Goal: Task Accomplishment & Management: Manage account settings

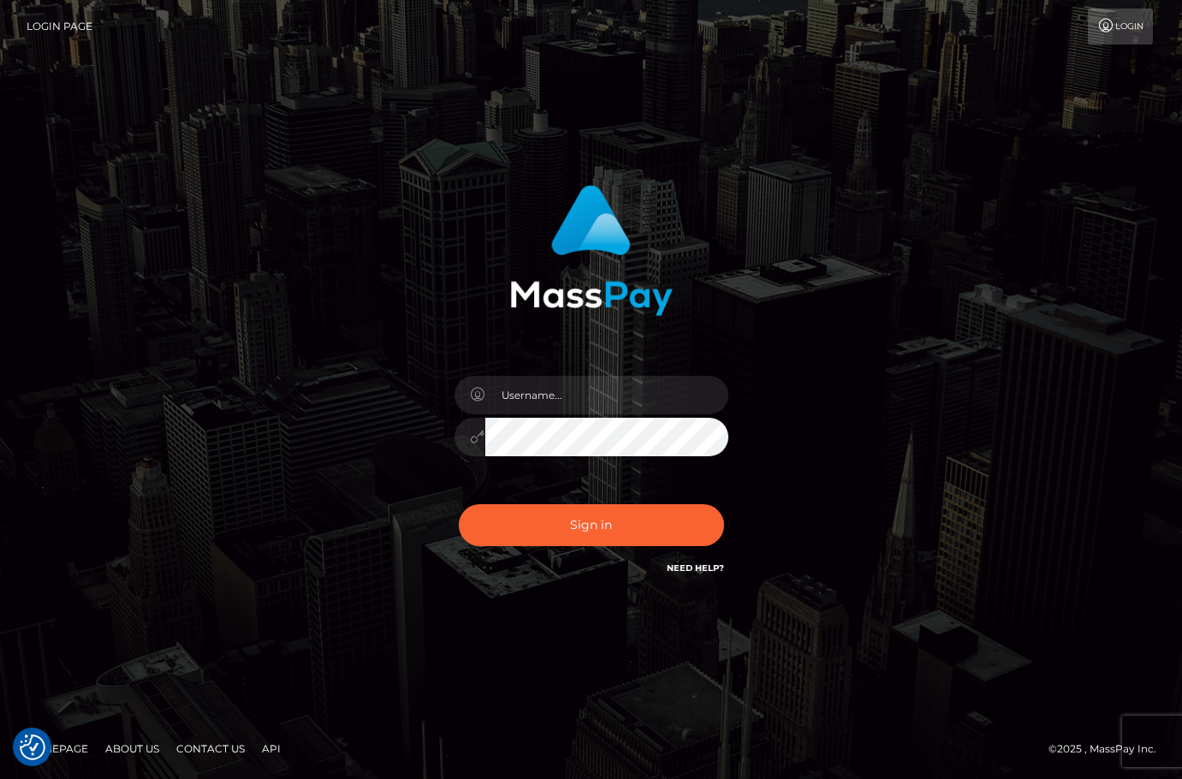
drag, startPoint x: 1088, startPoint y: 399, endPoint x: 959, endPoint y: 185, distance: 250.0
click at [1088, 399] on div "Sign in" at bounding box center [591, 390] width 1182 height 692
click at [562, 403] on input "text" at bounding box center [606, 395] width 243 height 39
type input "christianc.xcite"
click at [587, 533] on button "Sign in" at bounding box center [591, 525] width 265 height 42
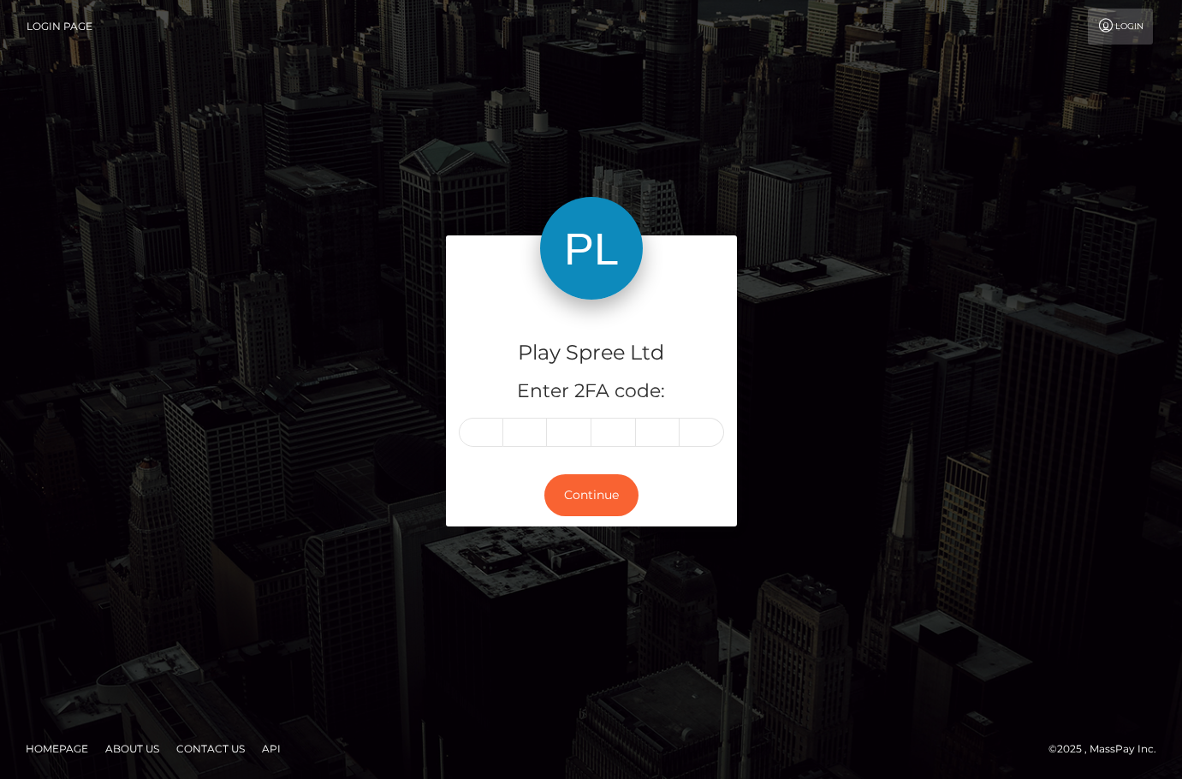
drag, startPoint x: 1036, startPoint y: 446, endPoint x: 1045, endPoint y: 445, distance: 8.6
click at [1043, 446] on div "Play Spree Ltd Enter 2FA code: Continue" at bounding box center [592, 388] width 976 height 307
click at [493, 427] on input "text" at bounding box center [481, 432] width 45 height 29
type input "2"
type input "8"
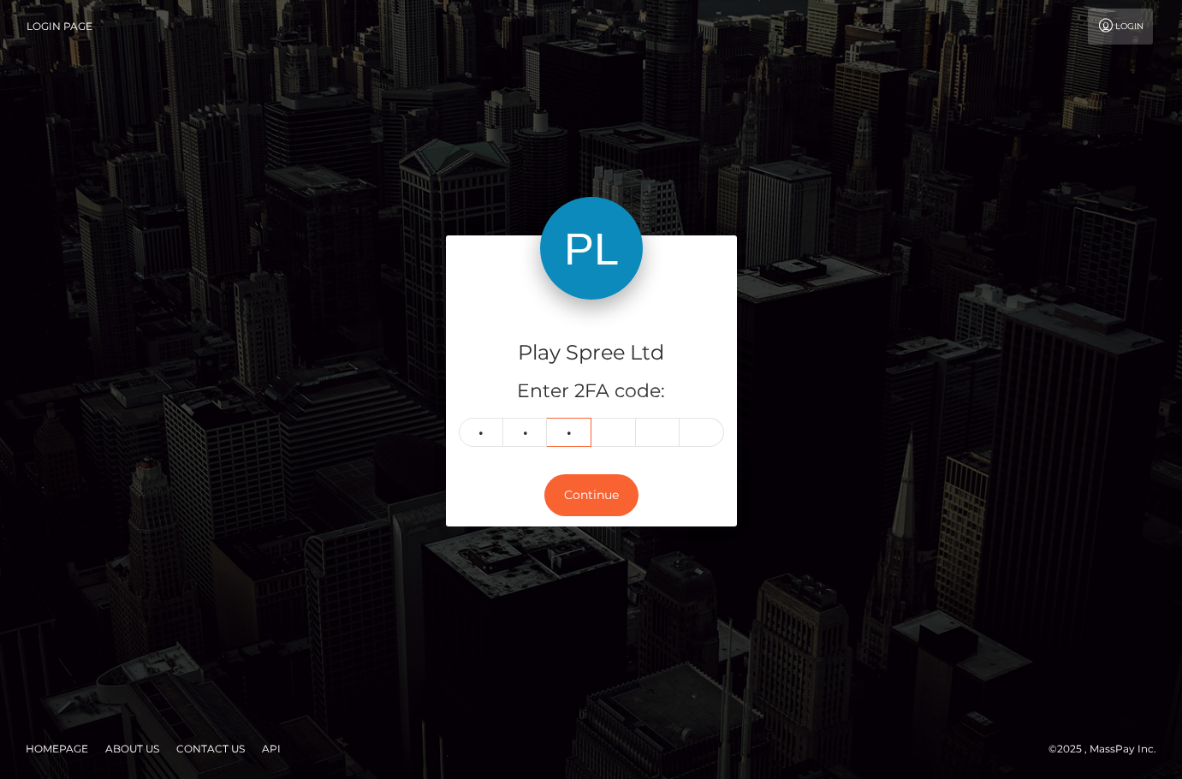
type input "5"
type input "9"
type input "7"
type input "8"
click at [608, 501] on button "Continue" at bounding box center [591, 495] width 94 height 42
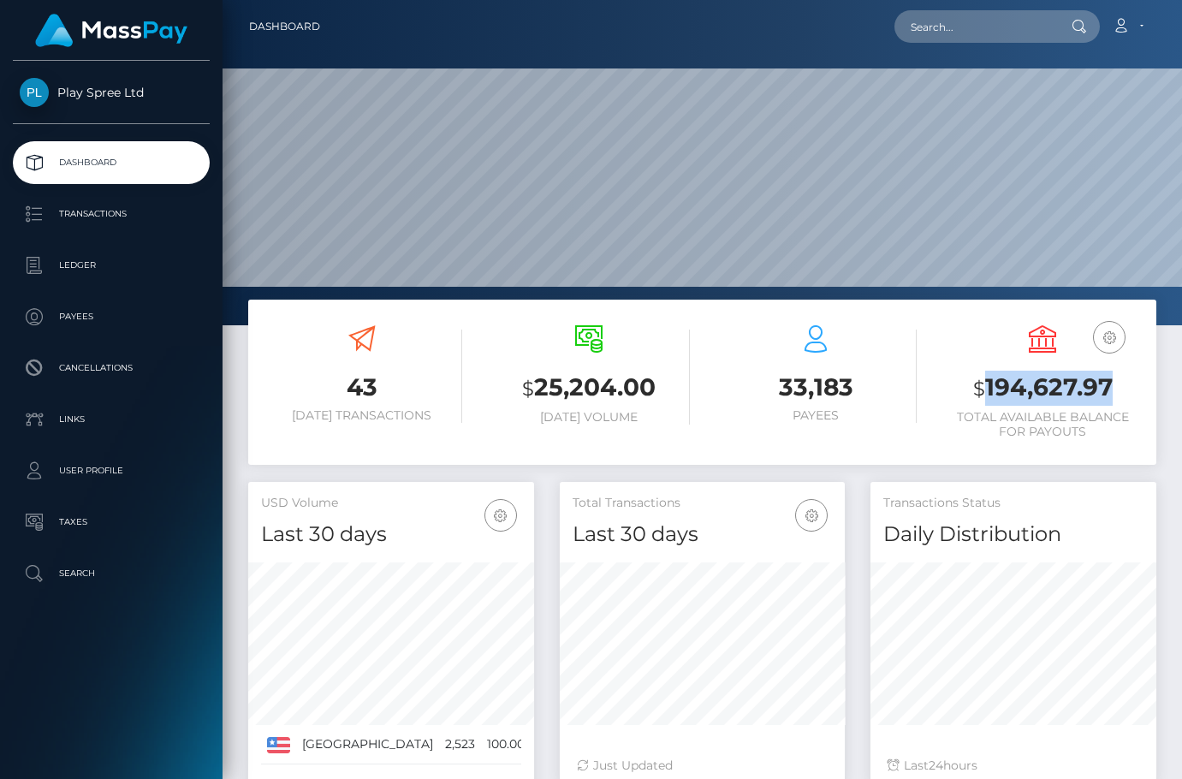
scroll to position [304, 285]
